Goal: Task Accomplishment & Management: Use online tool/utility

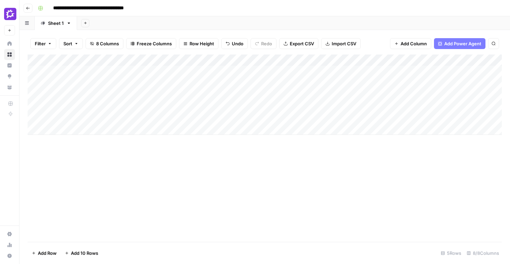
click at [99, 83] on div "Add Column" at bounding box center [265, 95] width 474 height 80
click at [86, 114] on div "Add Column" at bounding box center [265, 95] width 474 height 80
click at [79, 80] on div "Add Column" at bounding box center [265, 95] width 474 height 80
click at [76, 84] on div "Add Column" at bounding box center [265, 95] width 474 height 80
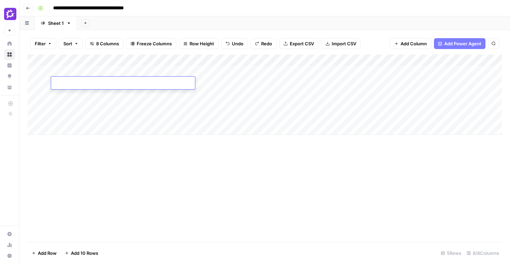
type textarea "**********"
click at [89, 109] on div "Add Column" at bounding box center [265, 95] width 474 height 80
click at [74, 81] on div "Add Column" at bounding box center [265, 95] width 474 height 80
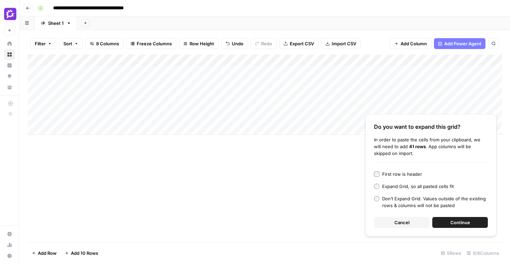
click at [470, 222] on span "Continue" at bounding box center [460, 222] width 20 height 7
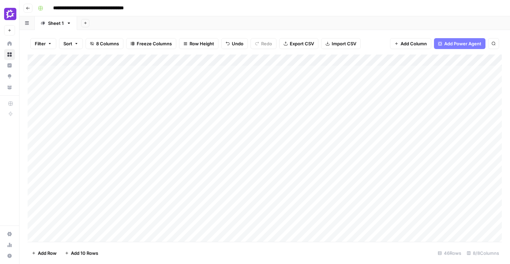
click at [299, 118] on div "Add Column" at bounding box center [265, 149] width 474 height 188
click at [271, 61] on div "Add Column" at bounding box center [265, 149] width 474 height 188
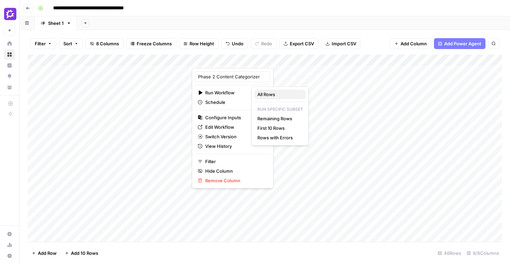
click at [271, 97] on span "All Rows" at bounding box center [278, 94] width 43 height 7
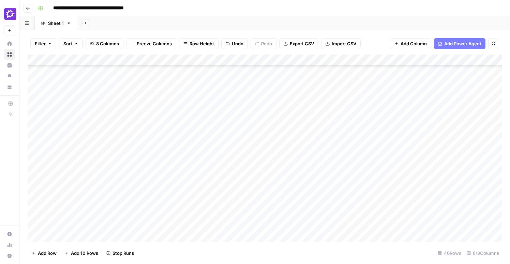
scroll to position [106, 0]
click at [207, 92] on div "Add Column" at bounding box center [265, 149] width 474 height 188
click at [272, 91] on div "Add Column" at bounding box center [265, 149] width 474 height 188
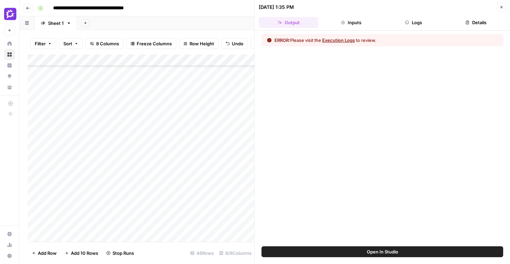
click at [348, 41] on button "Execution Logs" at bounding box center [338, 40] width 33 height 7
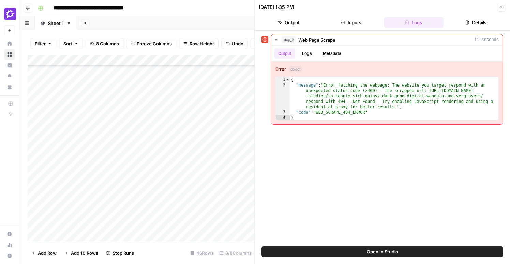
click at [504, 8] on button "Close" at bounding box center [501, 7] width 9 height 9
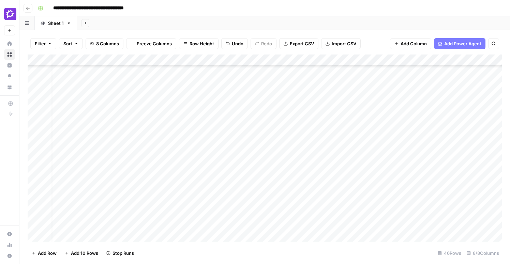
scroll to position [106, 0]
click at [37, 92] on div "Add Column" at bounding box center [265, 149] width 474 height 188
click at [35, 106] on div "Add Column" at bounding box center [265, 149] width 474 height 188
click at [34, 116] on div "Add Column" at bounding box center [265, 149] width 474 height 188
click at [32, 129] on div "Add Column" at bounding box center [265, 149] width 474 height 188
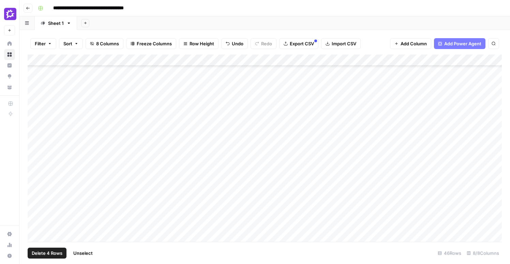
click at [33, 128] on div "Add Column" at bounding box center [265, 149] width 474 height 188
click at [55, 252] on span "Delete 4 Rows" at bounding box center [47, 253] width 31 height 7
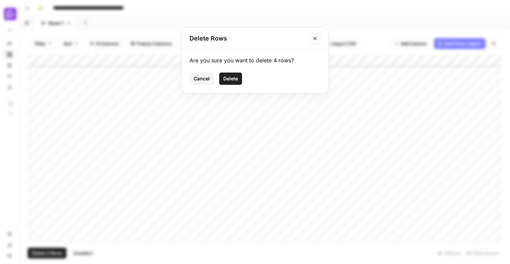
click at [236, 79] on span "Delete" at bounding box center [230, 78] width 15 height 7
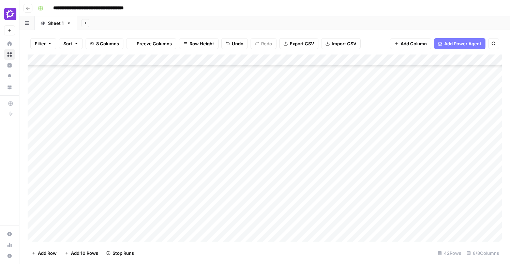
scroll to position [127, 0]
click at [176, 149] on div "Add Column" at bounding box center [265, 149] width 474 height 188
click at [178, 152] on div "Add Column" at bounding box center [265, 149] width 474 height 188
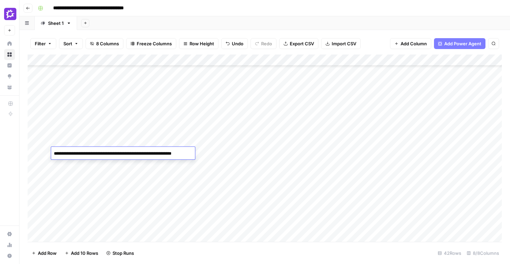
click at [178, 152] on textarea "**********" at bounding box center [123, 157] width 144 height 16
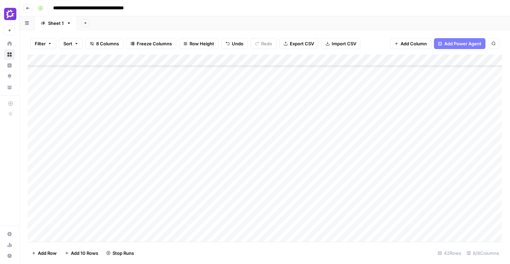
click at [158, 141] on div "Add Column" at bounding box center [265, 149] width 474 height 188
click at [156, 158] on div "Add Column" at bounding box center [265, 149] width 474 height 188
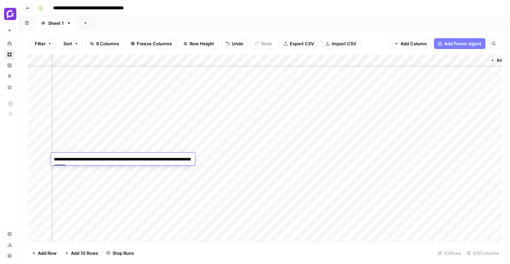
scroll to position [202, 192]
click at [370, 160] on div "Add Column" at bounding box center [265, 149] width 474 height 188
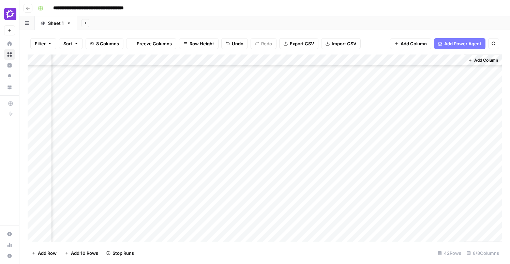
click at [438, 158] on div "Add Column" at bounding box center [265, 149] width 474 height 188
click at [444, 157] on div "Add Column" at bounding box center [265, 149] width 474 height 188
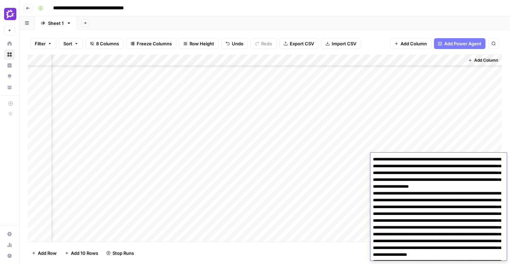
click at [444, 157] on textarea at bounding box center [438, 269] width 136 height 228
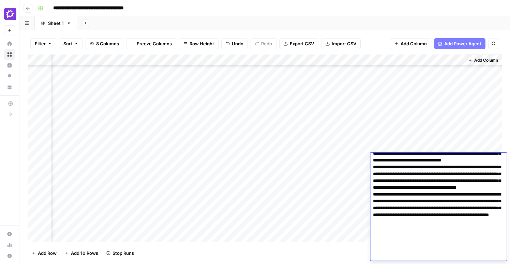
click at [462, 177] on textarea at bounding box center [438, 147] width 136 height 228
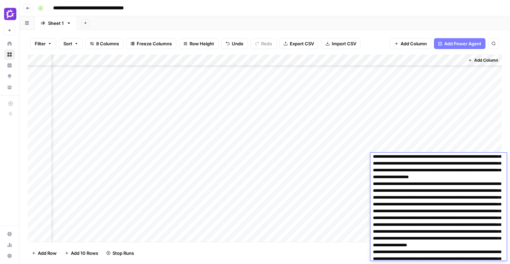
scroll to position [0, 0]
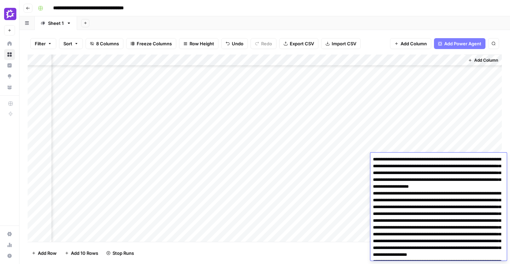
click at [289, 229] on div "Add Column" at bounding box center [265, 149] width 474 height 188
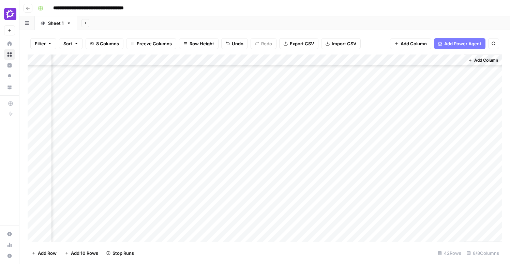
click at [234, 194] on div "Add Column" at bounding box center [265, 149] width 474 height 188
click at [273, 75] on div "Add Column" at bounding box center [265, 149] width 474 height 188
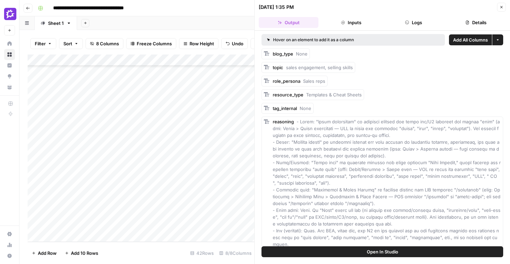
click at [423, 24] on button "Logs" at bounding box center [414, 22] width 60 height 11
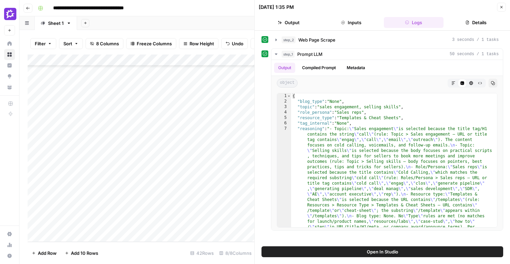
click at [464, 22] on button "Details" at bounding box center [476, 22] width 60 height 11
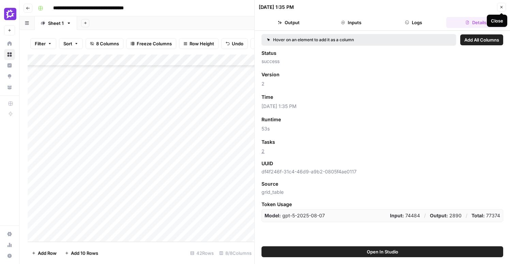
click at [502, 8] on icon "button" at bounding box center [502, 7] width 4 height 4
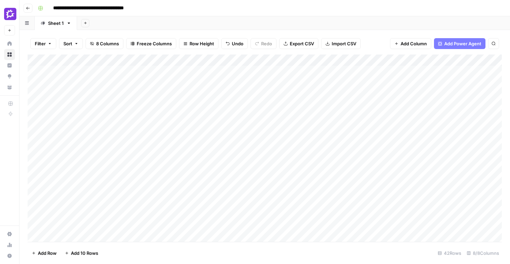
click at [122, 71] on div "Add Column" at bounding box center [265, 149] width 474 height 188
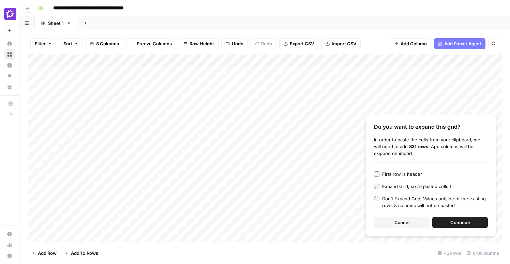
click at [464, 222] on span "Continue" at bounding box center [460, 222] width 20 height 7
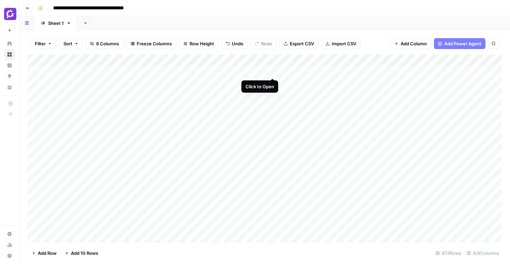
click at [272, 72] on div "Add Column" at bounding box center [265, 149] width 474 height 188
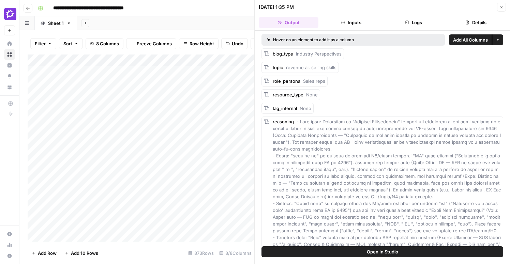
click at [478, 22] on button "Details" at bounding box center [476, 22] width 60 height 11
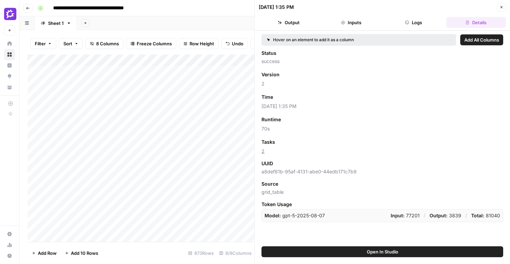
click at [493, 215] on p "Total: 81040" at bounding box center [485, 215] width 29 height 7
copy p "81040"
click at [501, 5] on icon "button" at bounding box center [502, 7] width 4 height 4
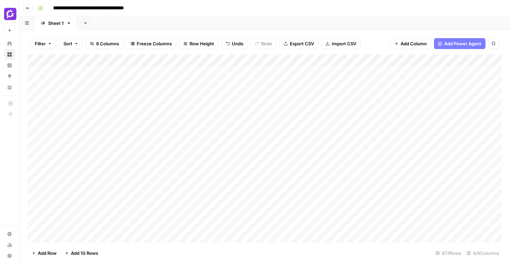
click at [273, 60] on div "Add Column" at bounding box center [265, 149] width 474 height 188
click at [37, 71] on div "Add Column" at bounding box center [265, 149] width 474 height 188
click at [35, 88] on div "Add Column" at bounding box center [265, 149] width 474 height 188
click at [35, 84] on div "Add Column" at bounding box center [265, 149] width 474 height 188
click at [35, 95] on div "Add Column" at bounding box center [265, 149] width 474 height 188
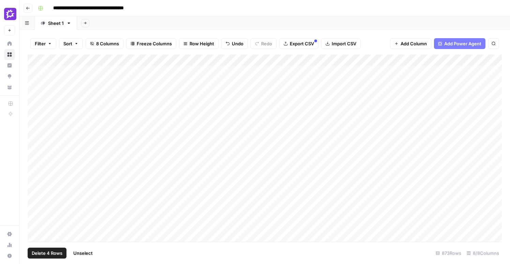
click at [35, 107] on div "Add Column" at bounding box center [265, 149] width 474 height 188
click at [35, 116] on div "Add Column" at bounding box center [265, 149] width 474 height 188
click at [32, 129] on div "Add Column" at bounding box center [265, 149] width 474 height 188
click at [34, 141] on div "Add Column" at bounding box center [265, 149] width 474 height 188
click at [35, 151] on div "Add Column" at bounding box center [265, 149] width 474 height 188
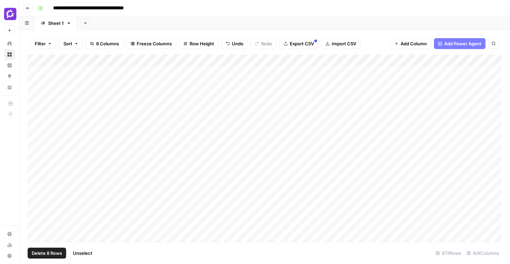
click at [34, 162] on div "Add Column" at bounding box center [265, 149] width 474 height 188
click at [34, 176] on div "Add Column" at bounding box center [265, 149] width 474 height 188
click at [34, 189] on div "Add Column" at bounding box center [265, 149] width 474 height 188
click at [34, 198] on div "Add Column" at bounding box center [265, 149] width 474 height 188
click at [34, 210] on div "Add Column" at bounding box center [265, 149] width 474 height 188
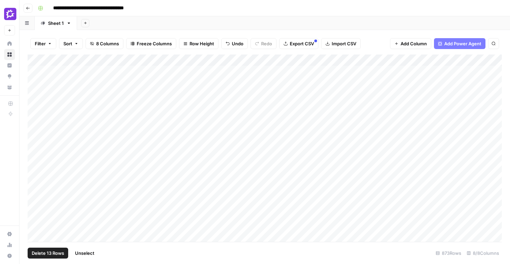
click at [34, 223] on div "Add Column" at bounding box center [265, 149] width 474 height 188
click at [35, 105] on div "Add Column" at bounding box center [265, 149] width 474 height 188
click at [34, 117] on div "Add Column" at bounding box center [265, 149] width 474 height 188
click at [34, 129] on div "Add Column" at bounding box center [265, 149] width 474 height 188
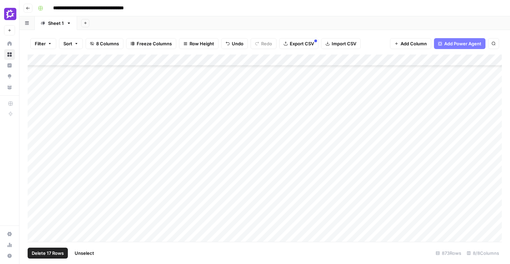
click at [34, 139] on div "Add Column" at bounding box center [265, 149] width 474 height 188
click at [33, 155] on div "Add Column" at bounding box center [265, 149] width 474 height 188
click at [33, 166] on div "Add Column" at bounding box center [265, 149] width 474 height 188
click at [34, 176] on div "Add Column" at bounding box center [265, 149] width 474 height 188
click at [35, 187] on div "Add Column" at bounding box center [265, 149] width 474 height 188
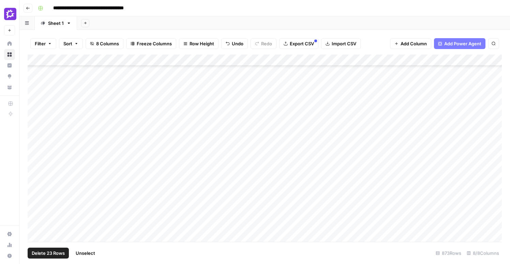
click at [35, 201] on div "Add Column" at bounding box center [265, 149] width 474 height 188
click at [36, 209] on div "Add Column" at bounding box center [265, 149] width 474 height 188
click at [35, 221] on div "Add Column" at bounding box center [265, 149] width 474 height 188
drag, startPoint x: 66, startPoint y: 70, endPoint x: 458, endPoint y: 137, distance: 397.6
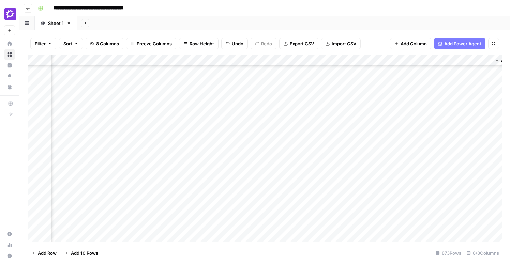
click at [458, 137] on div "Add Column" at bounding box center [265, 149] width 474 height 188
drag, startPoint x: 63, startPoint y: 61, endPoint x: 131, endPoint y: 74, distance: 69.3
click at [131, 74] on div "Add Column" at bounding box center [265, 149] width 474 height 188
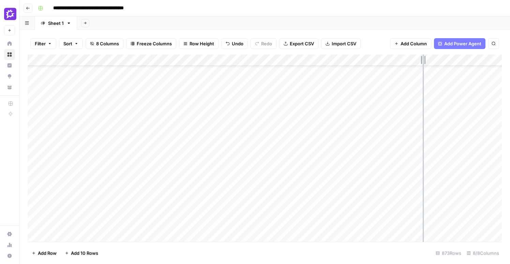
drag, startPoint x: 410, startPoint y: 59, endPoint x: 460, endPoint y: 61, distance: 50.5
click at [460, 61] on div "Add Column" at bounding box center [265, 149] width 474 height 188
click at [168, 102] on div "Add Column" at bounding box center [265, 149] width 474 height 188
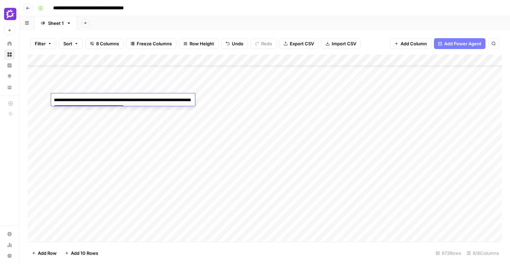
click at [165, 89] on div "Add Column" at bounding box center [265, 149] width 474 height 188
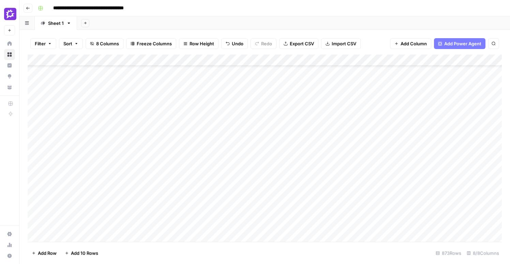
click at [358, 101] on div "Add Column" at bounding box center [265, 149] width 474 height 188
click at [439, 102] on div "Add Column" at bounding box center [265, 149] width 474 height 188
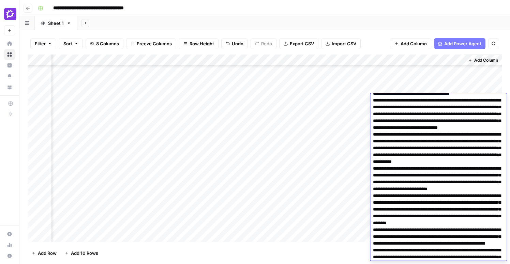
scroll to position [0, 0]
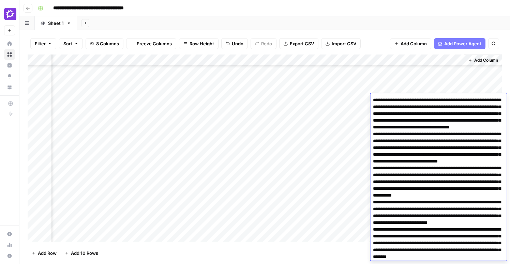
click at [351, 14] on header "**********" at bounding box center [264, 8] width 491 height 16
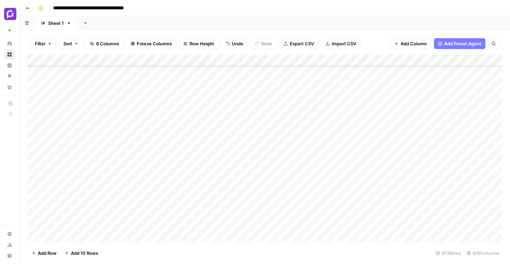
scroll to position [479, 0]
click at [35, 91] on div "Add Column" at bounding box center [265, 149] width 474 height 188
click at [36, 103] on div "Add Column" at bounding box center [265, 149] width 474 height 188
click at [35, 115] on div "Add Column" at bounding box center [265, 149] width 474 height 188
click at [34, 128] on div "Add Column" at bounding box center [265, 149] width 474 height 188
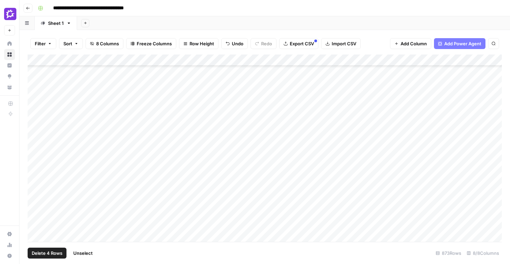
click at [34, 141] on div "Add Column" at bounding box center [265, 149] width 474 height 188
click at [37, 137] on div "Add Column" at bounding box center [265, 149] width 474 height 188
click at [34, 151] on div "Add Column" at bounding box center [265, 149] width 474 height 188
click at [34, 160] on div "Add Column" at bounding box center [265, 149] width 474 height 188
click at [34, 175] on div "Add Column" at bounding box center [265, 149] width 474 height 188
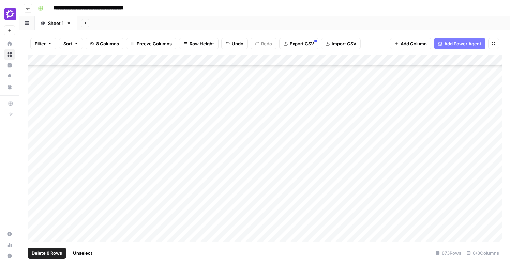
click at [34, 185] on div "Add Column" at bounding box center [265, 149] width 474 height 188
click at [34, 195] on div "Add Column" at bounding box center [265, 149] width 474 height 188
click at [34, 206] on div "Add Column" at bounding box center [265, 149] width 474 height 188
click at [35, 219] on div "Add Column" at bounding box center [265, 149] width 474 height 188
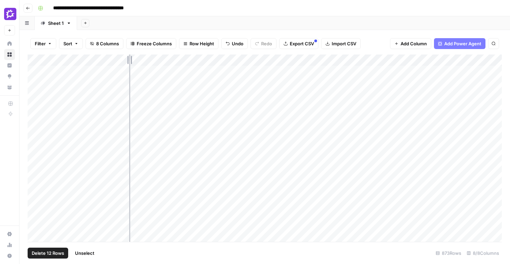
drag, startPoint x: 194, startPoint y: 60, endPoint x: 125, endPoint y: 58, distance: 68.9
click at [125, 58] on div "Add Column" at bounding box center [265, 149] width 474 height 188
click at [113, 143] on div "Add Column" at bounding box center [265, 149] width 474 height 188
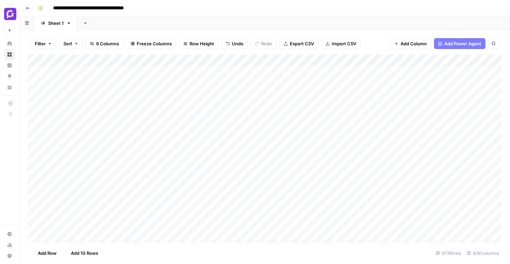
click at [113, 143] on div "Add Column" at bounding box center [265, 149] width 474 height 188
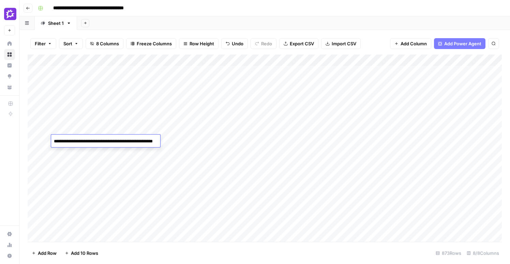
click at [251, 142] on div "Add Column" at bounding box center [265, 149] width 474 height 188
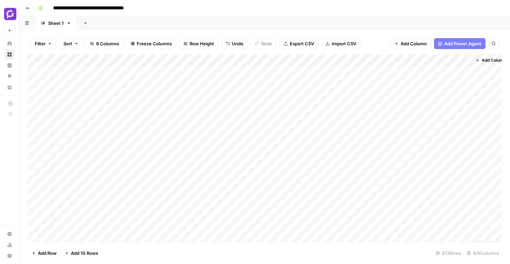
scroll to position [0, 173]
click at [425, 140] on div "Add Column" at bounding box center [265, 149] width 474 height 188
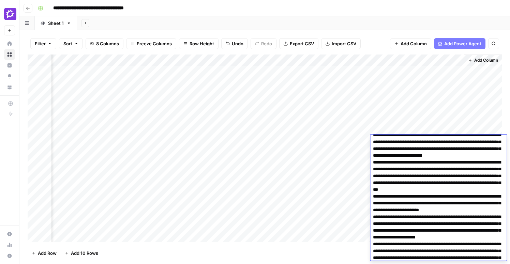
scroll to position [0, 0]
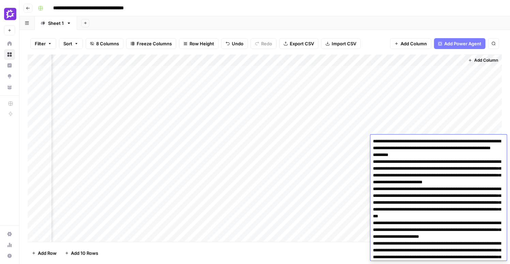
click at [211, 141] on div "Add Column" at bounding box center [265, 149] width 474 height 188
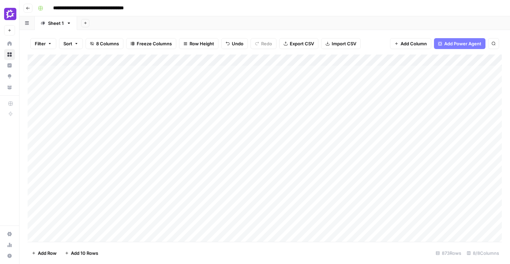
click at [107, 138] on div "Add Column" at bounding box center [265, 149] width 474 height 188
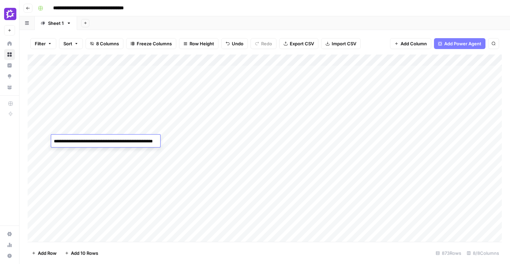
click at [301, 142] on div "Add Column" at bounding box center [265, 149] width 474 height 188
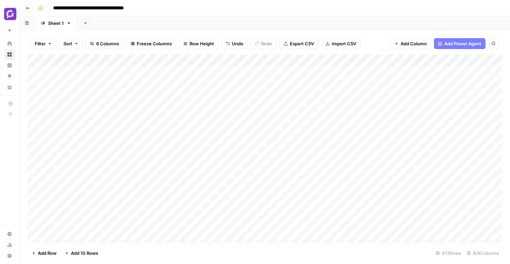
click at [34, 141] on div "Add Column" at bounding box center [265, 149] width 474 height 188
click at [448, 141] on div "Add Column" at bounding box center [265, 149] width 474 height 188
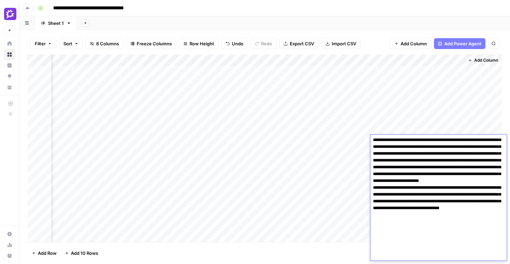
scroll to position [0, 0]
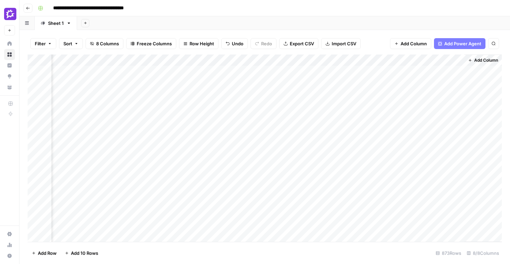
click at [319, 140] on div "Add Column" at bounding box center [265, 149] width 474 height 188
click at [440, 137] on div "Add Column" at bounding box center [265, 149] width 474 height 188
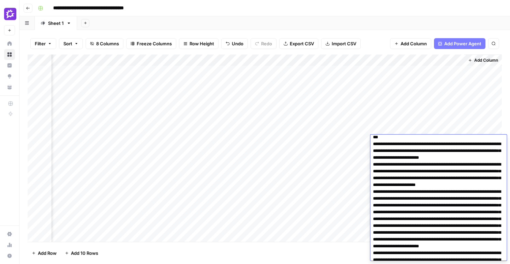
scroll to position [0, 0]
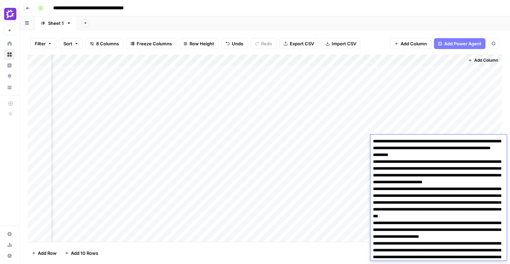
drag, startPoint x: 429, startPoint y: 156, endPoint x: 368, endPoint y: 143, distance: 63.1
click at [368, 143] on body "**********" at bounding box center [255, 132] width 510 height 264
click at [204, 59] on div "Add Column" at bounding box center [265, 149] width 474 height 188
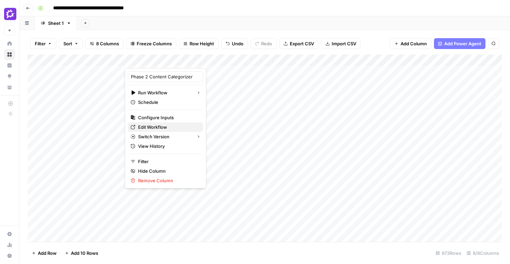
click at [152, 126] on span "Edit Workflow" at bounding box center [168, 127] width 60 height 7
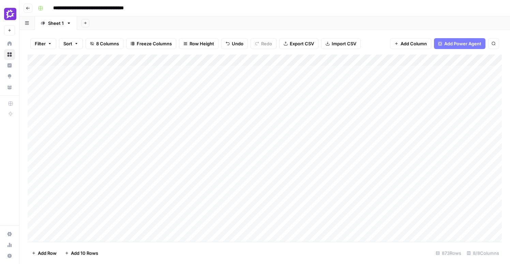
click at [99, 140] on div "Add Column" at bounding box center [265, 149] width 474 height 188
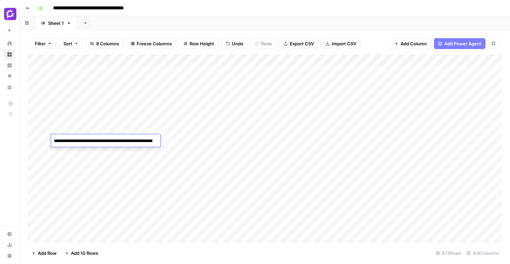
click at [99, 140] on textarea "**********" at bounding box center [118, 141] width 134 height 10
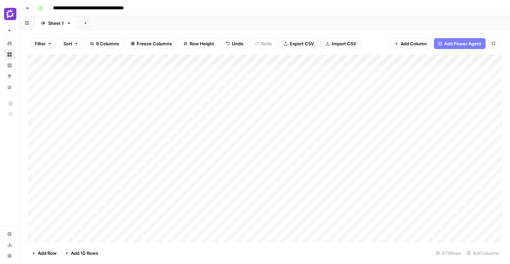
click at [102, 108] on div "Add Column" at bounding box center [265, 149] width 474 height 188
click at [203, 61] on div "Add Column" at bounding box center [265, 149] width 474 height 188
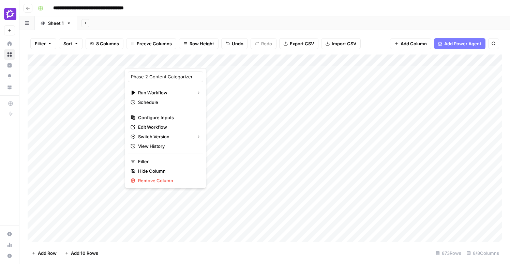
click at [247, 27] on div "Add Sheet" at bounding box center [293, 23] width 433 height 14
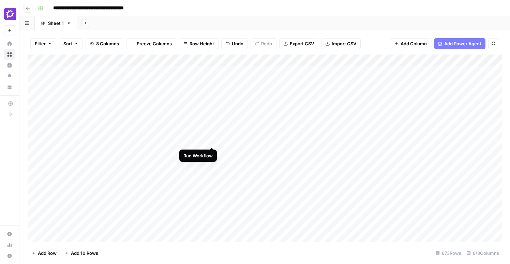
click at [211, 141] on div "Add Column" at bounding box center [265, 149] width 474 height 188
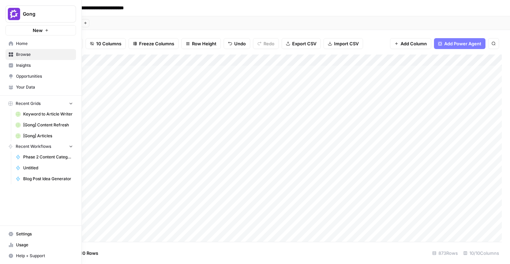
click at [10, 43] on icon at bounding box center [11, 43] width 4 height 4
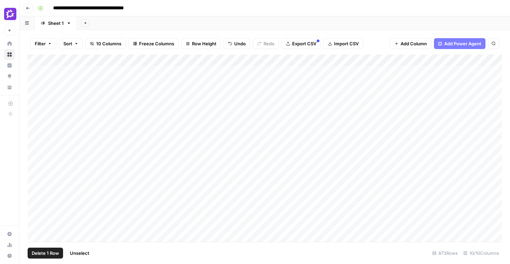
click at [36, 70] on div "Add Column" at bounding box center [265, 149] width 474 height 188
click at [39, 59] on div "Add Column" at bounding box center [265, 149] width 474 height 188
click at [55, 252] on span "Delete 873 Rows" at bounding box center [49, 253] width 35 height 7
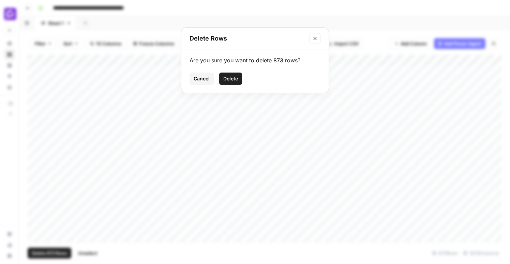
click at [233, 78] on span "Delete" at bounding box center [230, 78] width 15 height 7
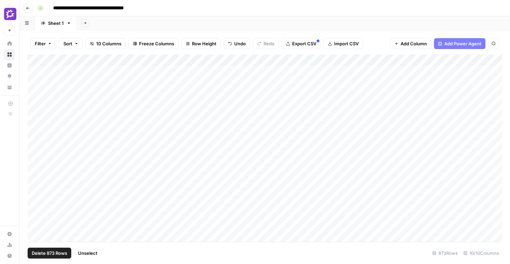
scroll to position [0, 0]
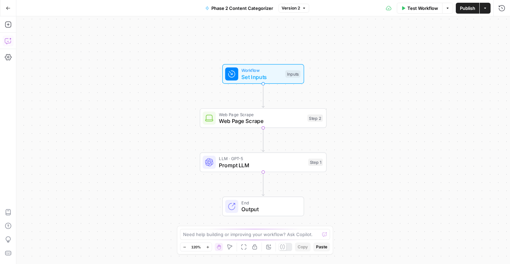
click at [8, 43] on icon "button" at bounding box center [8, 41] width 7 height 7
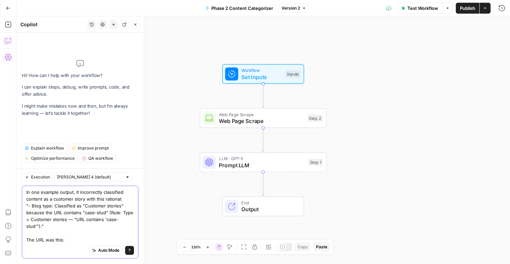
paste textarea "https://www.gong.io/blog/3-secrets-sales-leaders-swear-by/"
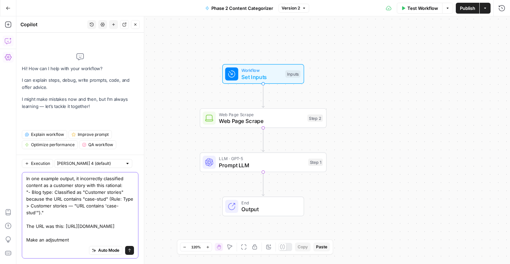
click at [54, 241] on textarea "In one example output, it incorrectly classified content as a customer story wi…" at bounding box center [80, 209] width 108 height 68
click at [91, 239] on textarea "In one example output, it incorrectly classified content as a customer story wi…" at bounding box center [80, 209] width 108 height 68
click at [100, 228] on textarea "In one example output, it incorrectly classified content as a customer story wi…" at bounding box center [80, 209] width 108 height 68
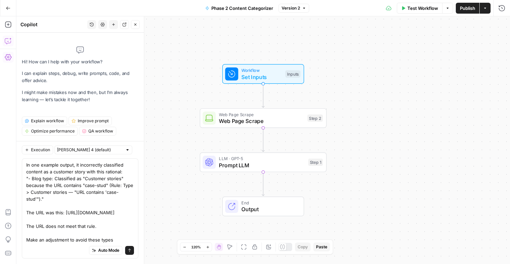
click at [124, 244] on div "Auto Mode Send" at bounding box center [80, 250] width 108 height 15
click at [121, 241] on textarea "In one example output, it incorrectly classified content as a customer story wi…" at bounding box center [80, 203] width 108 height 82
click at [122, 240] on textarea "In one example output, it incorrectly classified content as a customer story wi…" at bounding box center [80, 203] width 108 height 82
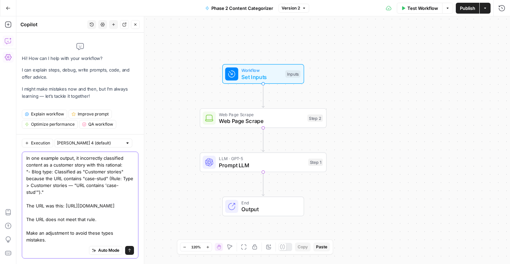
type textarea "In one example output, it incorrectly classified content as a customer story wi…"
click at [132, 250] on button "Send" at bounding box center [129, 250] width 9 height 9
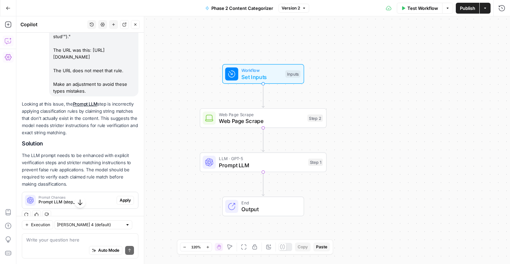
scroll to position [120, 0]
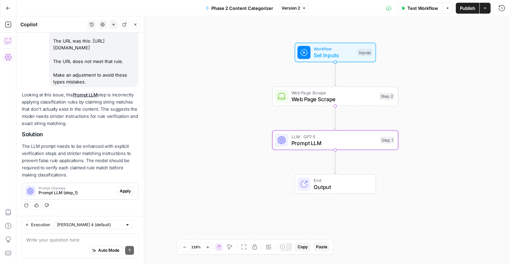
click at [125, 191] on span "Apply" at bounding box center [125, 191] width 11 height 6
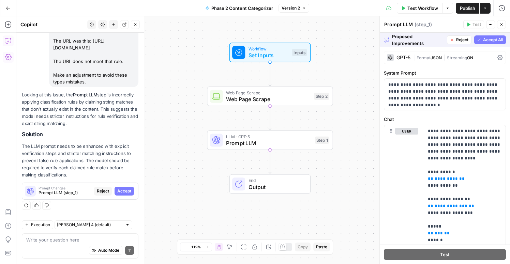
click at [490, 40] on span "Accept All" at bounding box center [493, 40] width 20 height 6
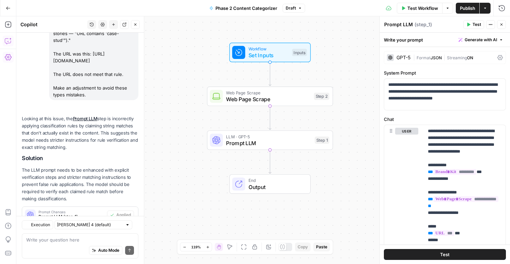
scroll to position [131, 0]
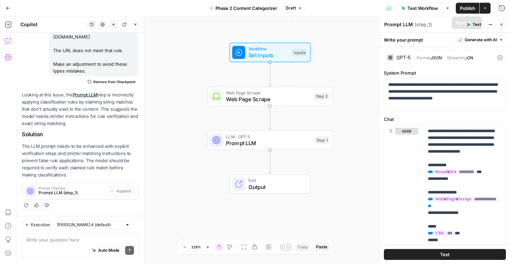
click at [472, 8] on span "Publish" at bounding box center [467, 8] width 15 height 7
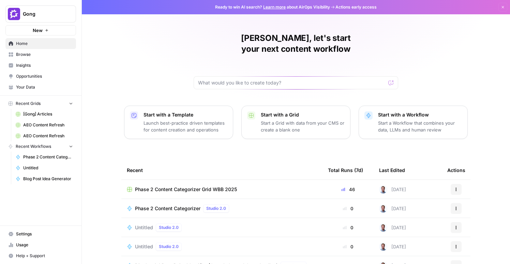
click at [37, 110] on link "[Gong] Articles" at bounding box center [44, 114] width 63 height 11
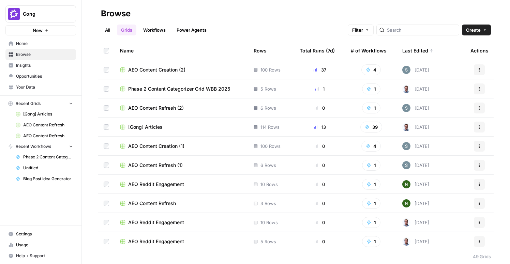
click at [42, 114] on span "[Gong] Articles" at bounding box center [48, 114] width 50 height 6
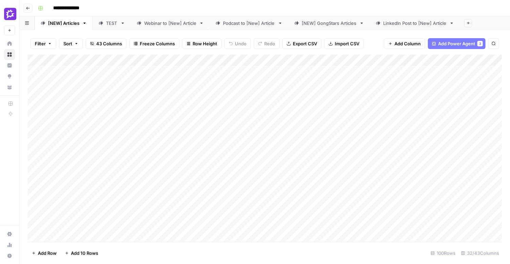
click at [29, 162] on div "Add Column" at bounding box center [265, 149] width 474 height 188
click at [35, 163] on div "Add Column" at bounding box center [265, 149] width 474 height 188
click at [187, 163] on div "Add Column" at bounding box center [265, 149] width 474 height 188
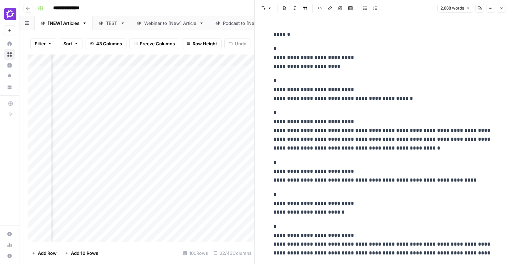
click at [502, 8] on icon "button" at bounding box center [502, 8] width 4 height 4
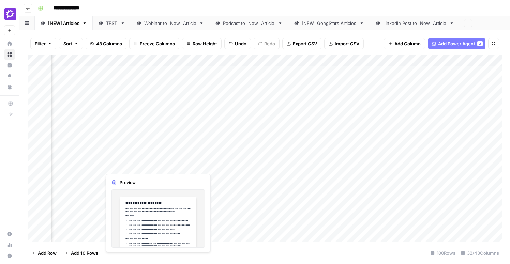
scroll to position [0, 1198]
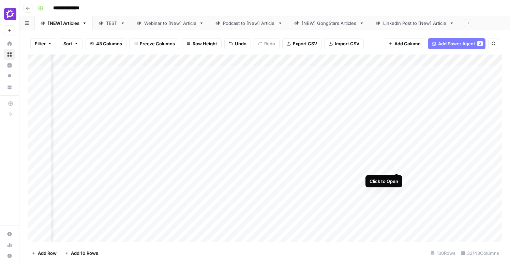
click at [397, 160] on div "Add Column" at bounding box center [265, 149] width 474 height 188
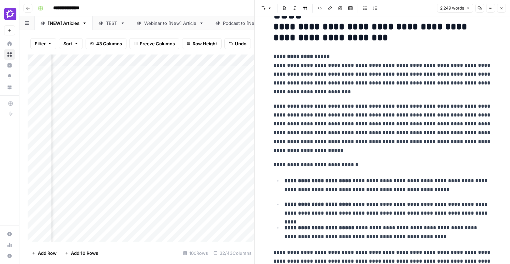
scroll to position [52, 0]
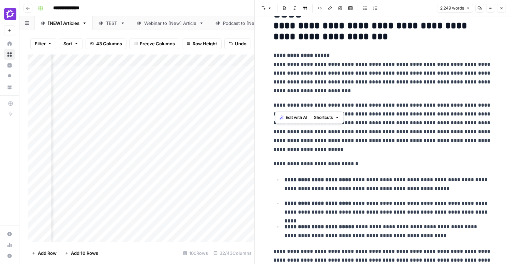
drag, startPoint x: 275, startPoint y: 105, endPoint x: 349, endPoint y: 106, distance: 74.3
click at [349, 106] on p "**********" at bounding box center [382, 127] width 218 height 53
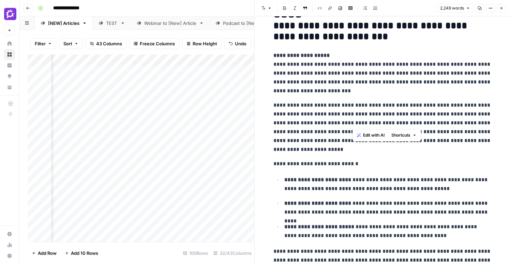
drag, startPoint x: 354, startPoint y: 104, endPoint x: 370, endPoint y: 121, distance: 23.7
click at [370, 121] on p "**********" at bounding box center [382, 127] width 218 height 53
click at [306, 124] on p "**********" at bounding box center [382, 127] width 218 height 53
drag, startPoint x: 302, startPoint y: 116, endPoint x: 346, endPoint y: 148, distance: 54.4
click at [346, 148] on p "**********" at bounding box center [382, 127] width 218 height 53
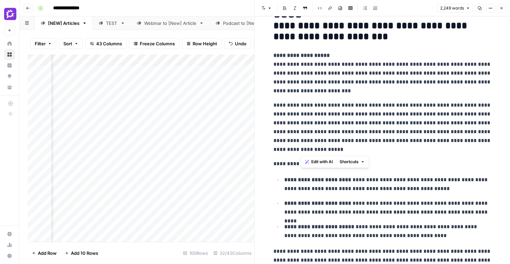
click at [409, 143] on p "**********" at bounding box center [382, 127] width 218 height 53
click at [502, 10] on icon "button" at bounding box center [502, 8] width 4 height 4
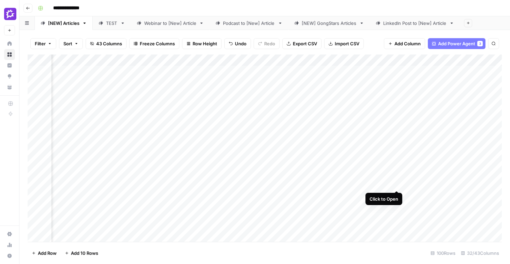
click at [396, 177] on div "Add Column" at bounding box center [265, 149] width 474 height 188
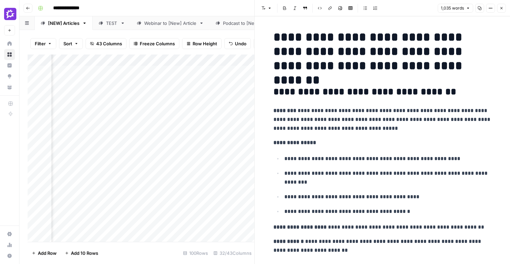
click at [501, 8] on icon "button" at bounding box center [502, 8] width 4 height 4
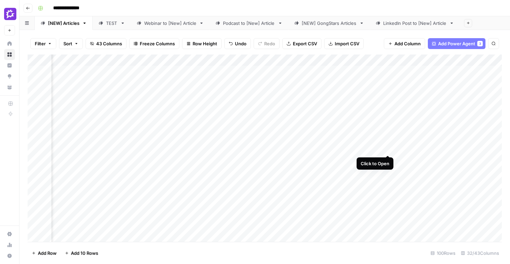
click at [387, 142] on div "Add Column" at bounding box center [265, 149] width 474 height 188
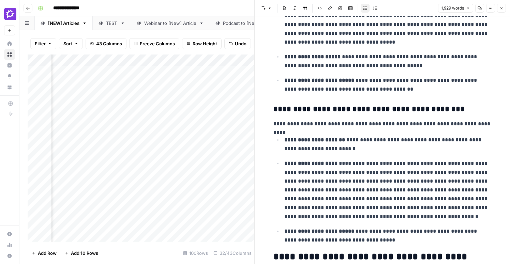
scroll to position [669, 0]
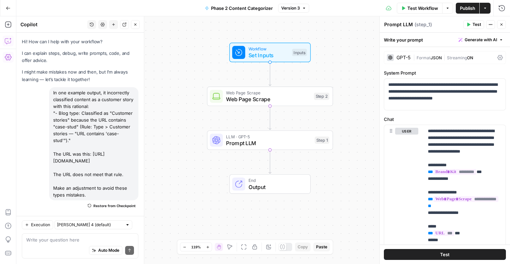
scroll to position [131, 0]
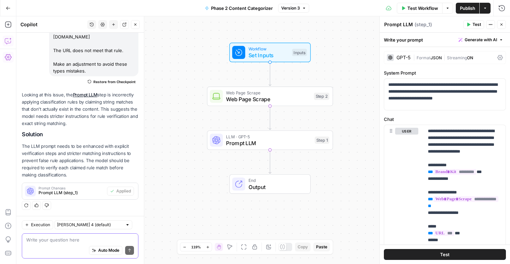
click at [47, 239] on textarea at bounding box center [80, 240] width 108 height 7
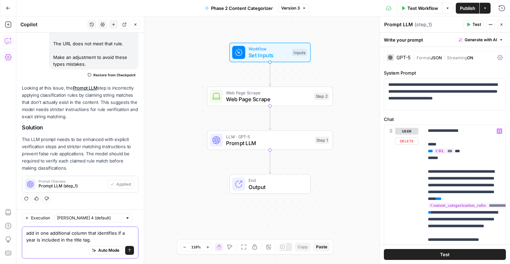
scroll to position [0, 0]
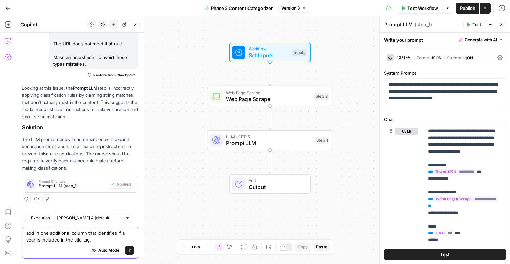
click at [35, 241] on textarea "add in one additional column that identifies if a year is included in the title…" at bounding box center [80, 237] width 108 height 14
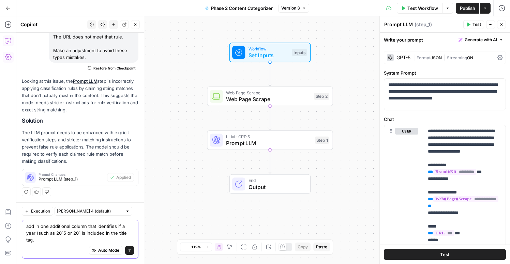
scroll to position [145, 0]
click at [87, 226] on textarea "add in one additional column that identifies if a year (such as 2015 or 2019 or…" at bounding box center [80, 233] width 108 height 20
type textarea "add in one additional column in the output that identifies if a year (such as 2…"
click at [129, 251] on icon "submit" at bounding box center [130, 251] width 4 height 4
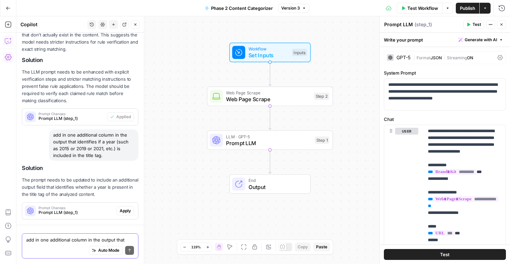
scroll to position [225, 0]
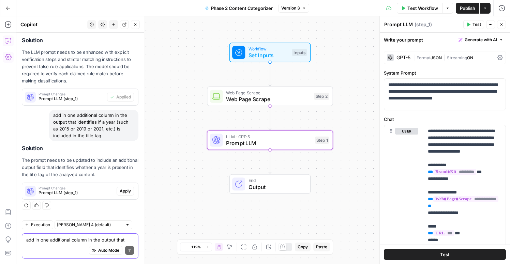
click at [131, 192] on button "Apply" at bounding box center [125, 191] width 17 height 9
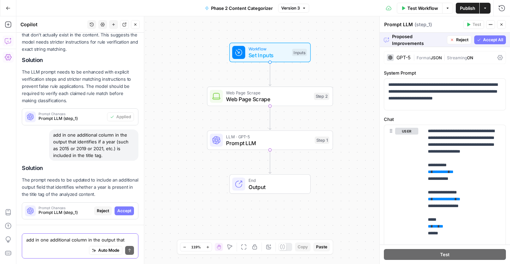
scroll to position [214, 0]
